Goal: Check status: Check status

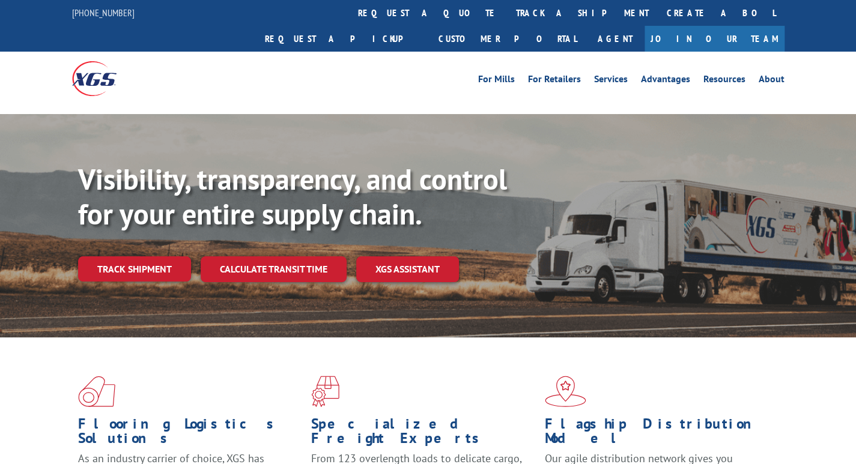
click at [156, 256] on div "Visibility, transparency, and control for your entire supply chain. Track shipm…" at bounding box center [467, 246] width 778 height 168
click at [156, 256] on link "Track shipment" at bounding box center [134, 268] width 113 height 25
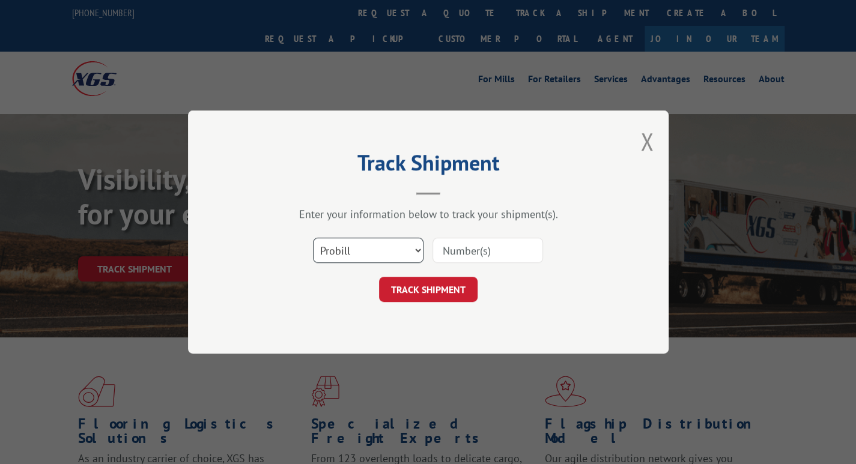
click at [361, 242] on select "Select category... Probill BOL PO" at bounding box center [368, 250] width 110 height 25
select select "bol"
click at [313, 238] on select "Select category... Probill BOL PO" at bounding box center [368, 250] width 110 height 25
click at [450, 243] on input at bounding box center [487, 250] width 110 height 25
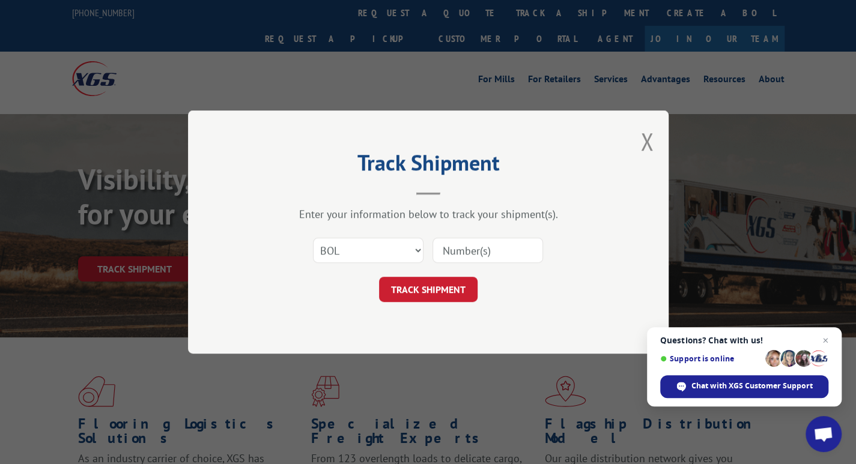
paste input "407028-01"
type input "407028-01"
click at [425, 289] on button "TRACK SHIPMENT" at bounding box center [428, 289] width 98 height 25
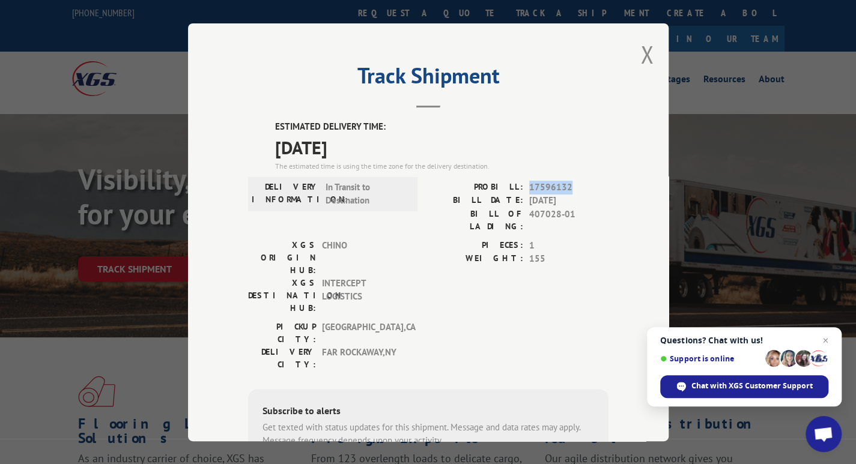
drag, startPoint x: 579, startPoint y: 181, endPoint x: 525, endPoint y: 183, distance: 54.1
click at [529, 183] on span "17596132" at bounding box center [568, 187] width 79 height 14
copy span "17596132"
click at [641, 56] on button "Close modal" at bounding box center [646, 54] width 13 height 32
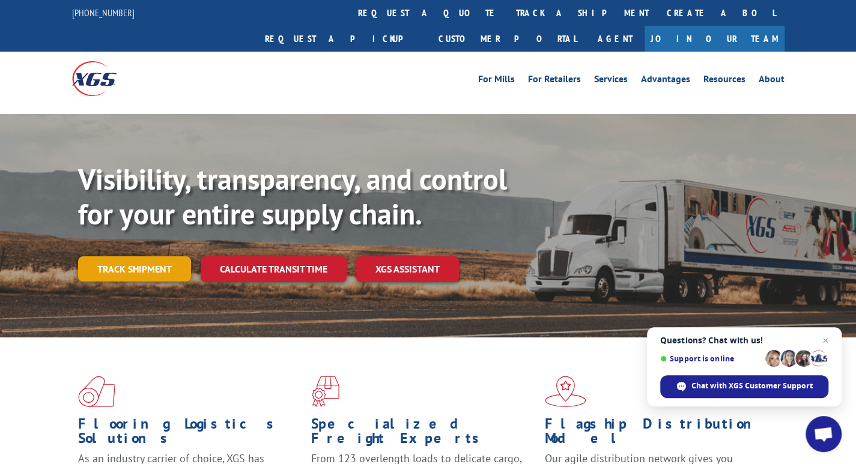
click at [139, 256] on link "Track shipment" at bounding box center [134, 268] width 113 height 25
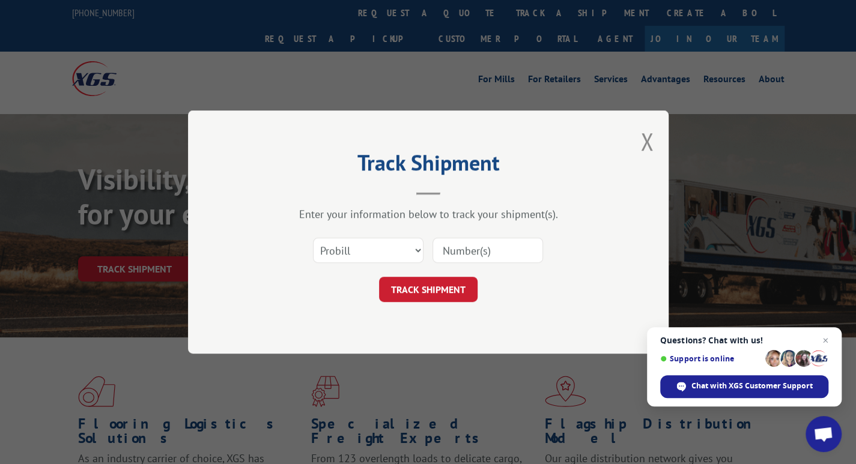
click at [443, 244] on input at bounding box center [487, 250] width 110 height 25
paste input "13772348"
type input "13772348"
click at [427, 285] on button "TRACK SHIPMENT" at bounding box center [428, 289] width 98 height 25
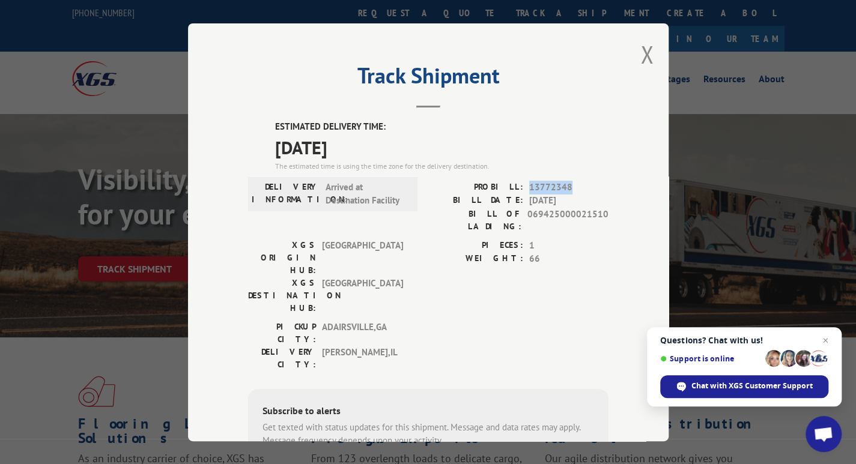
drag, startPoint x: 575, startPoint y: 186, endPoint x: 525, endPoint y: 184, distance: 49.9
click at [529, 184] on span "13772348" at bounding box center [568, 187] width 79 height 14
copy span "13772348"
click at [640, 62] on button "Close modal" at bounding box center [646, 54] width 13 height 32
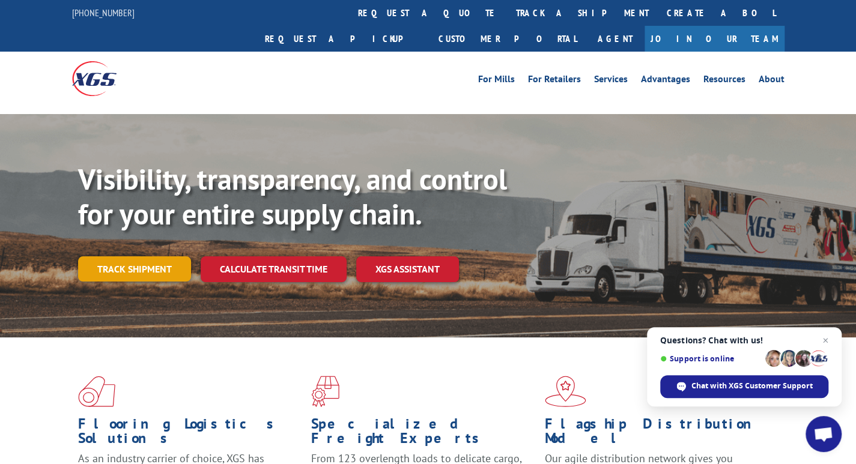
click at [138, 256] on link "Track shipment" at bounding box center [134, 268] width 113 height 25
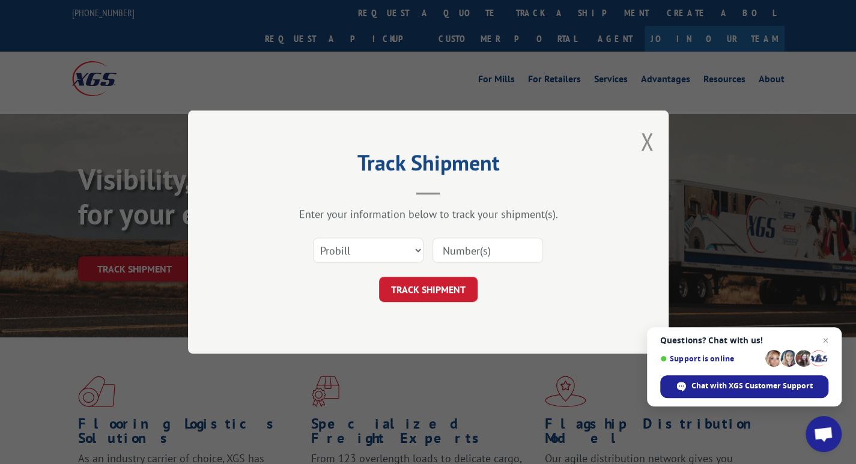
click at [448, 249] on input at bounding box center [487, 250] width 110 height 25
paste input "11967205"
type input "11967205"
click at [432, 285] on button "TRACK SHIPMENT" at bounding box center [428, 289] width 98 height 25
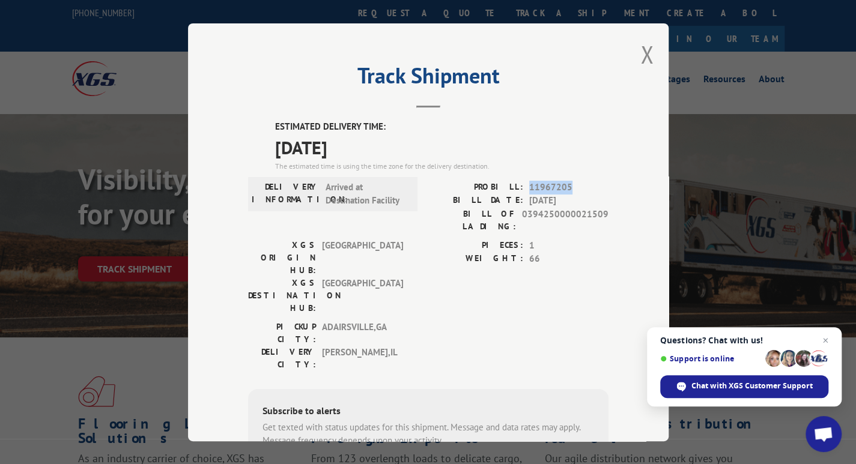
drag, startPoint x: 572, startPoint y: 183, endPoint x: 525, endPoint y: 186, distance: 46.3
click at [529, 186] on span "11967205" at bounding box center [568, 187] width 79 height 14
copy span "11967205"
click at [642, 53] on button "Close modal" at bounding box center [646, 54] width 13 height 32
